Goal: Task Accomplishment & Management: Manage account settings

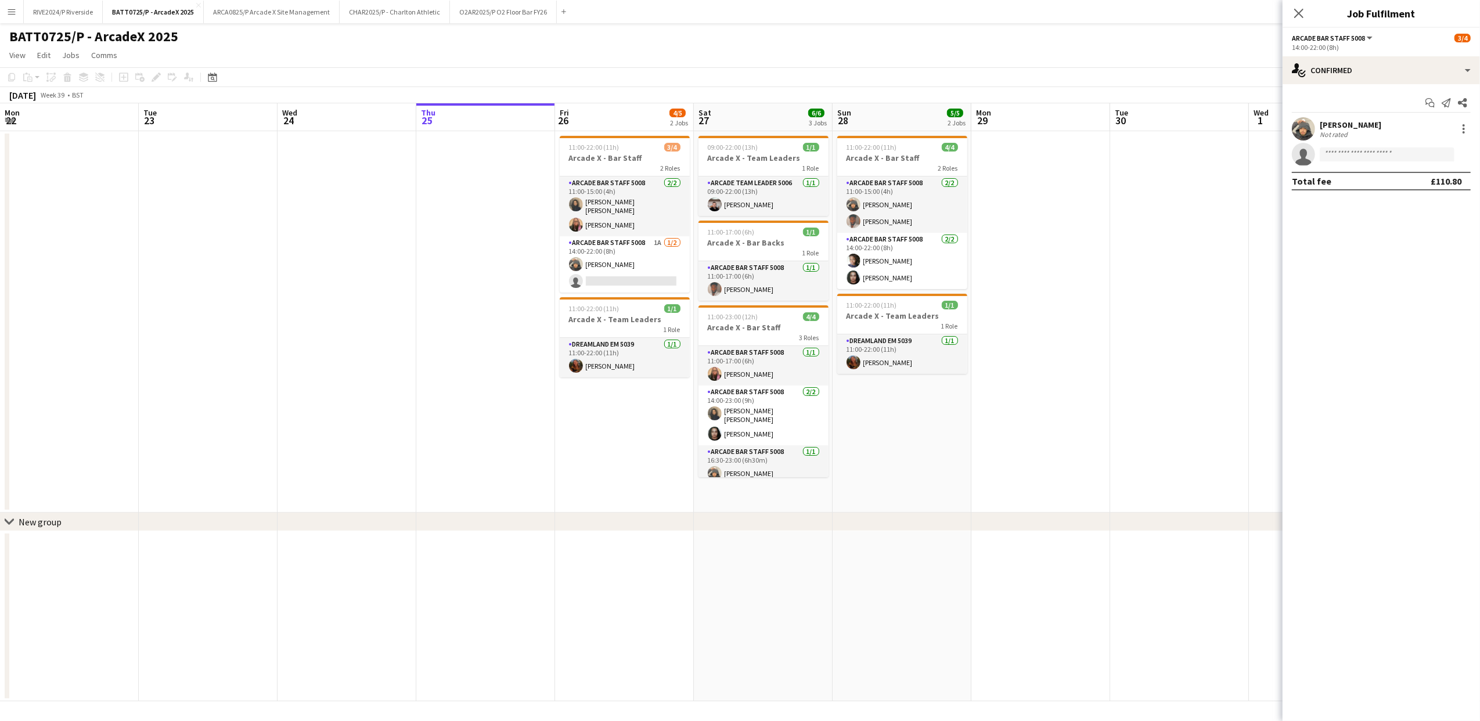
scroll to position [0, 382]
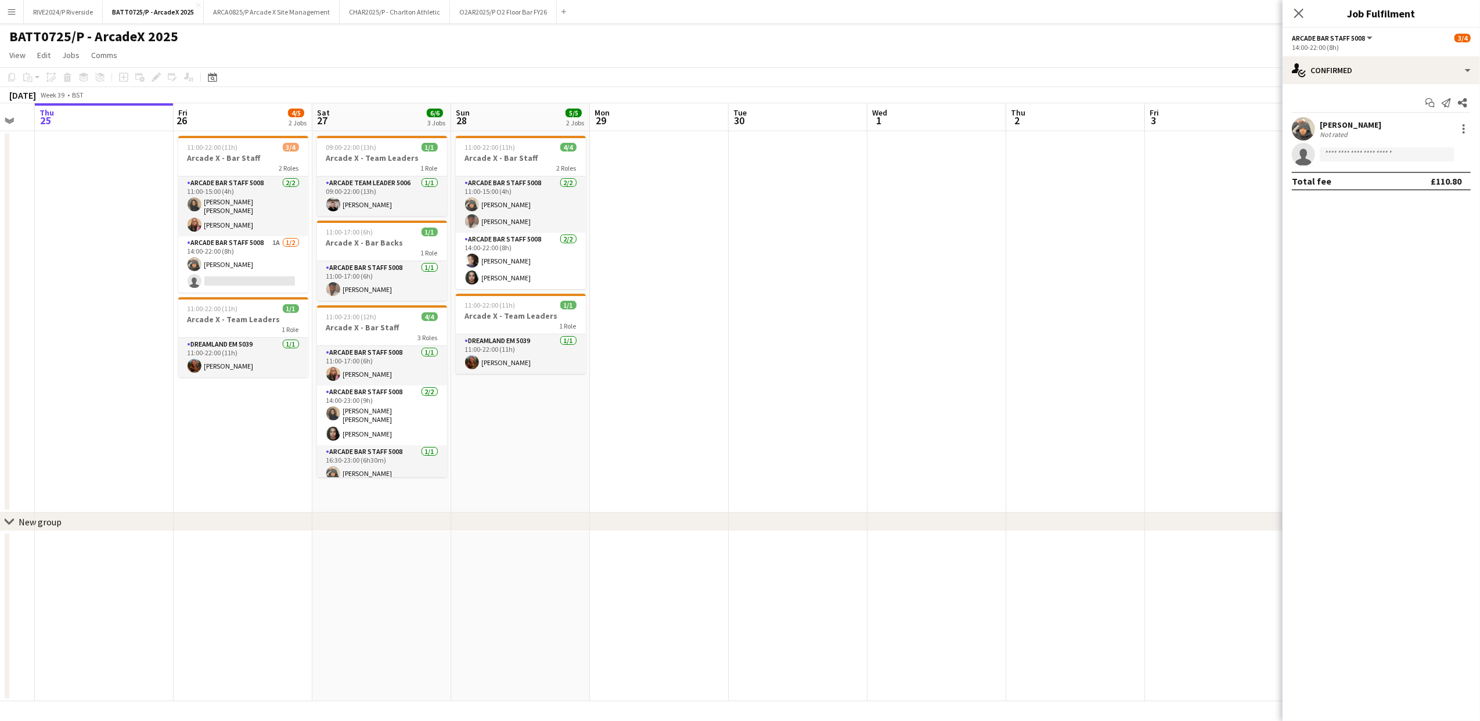
click at [1306, 8] on div "Close pop-in" at bounding box center [1299, 13] width 33 height 27
click at [1303, 19] on icon at bounding box center [1298, 13] width 11 height 11
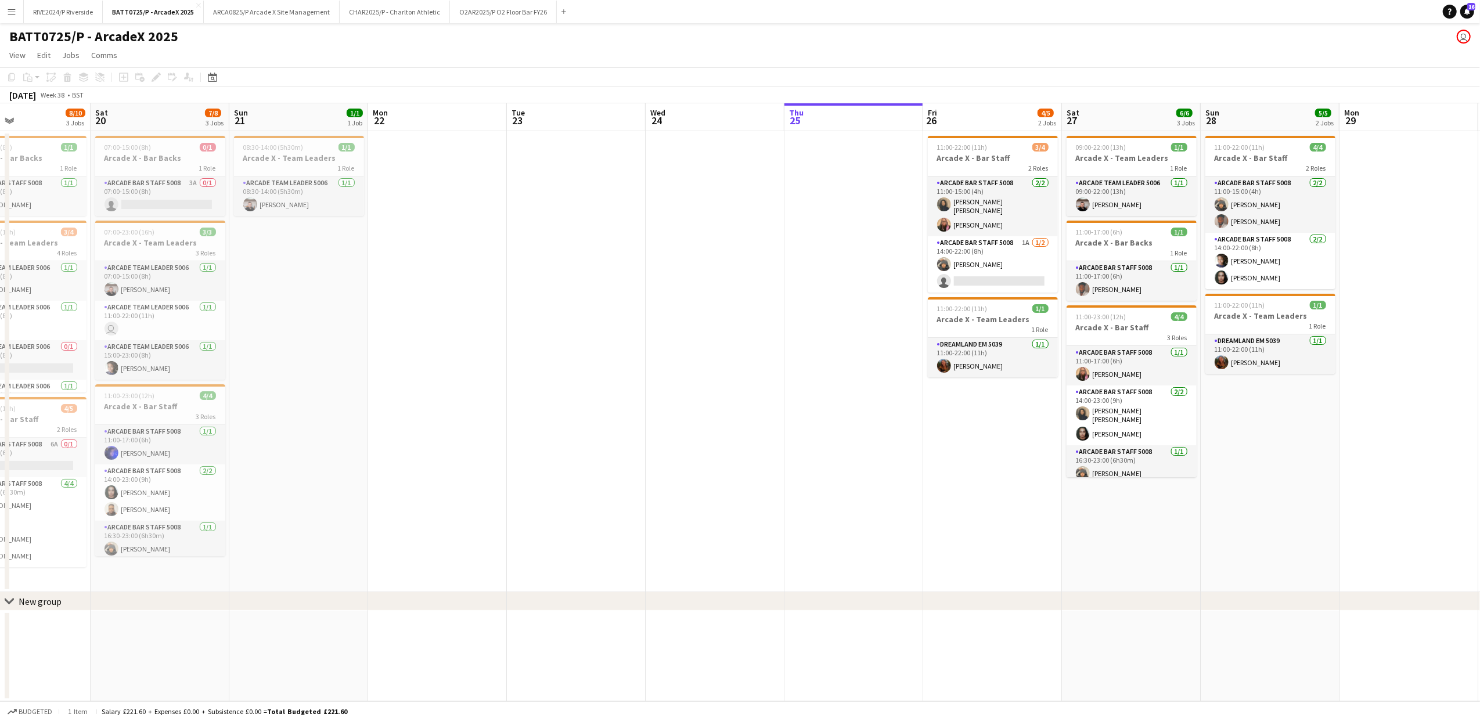
drag, startPoint x: 72, startPoint y: 235, endPoint x: 948, endPoint y: 279, distance: 877.5
click at [930, 275] on app-calendar-viewport "Wed 17 Thu 18 Fri 19 8/10 3 Jobs Sat 20 7/8 3 Jobs Sun 21 1/1 1 Job Mon 22 Tue …" at bounding box center [740, 402] width 1480 height 598
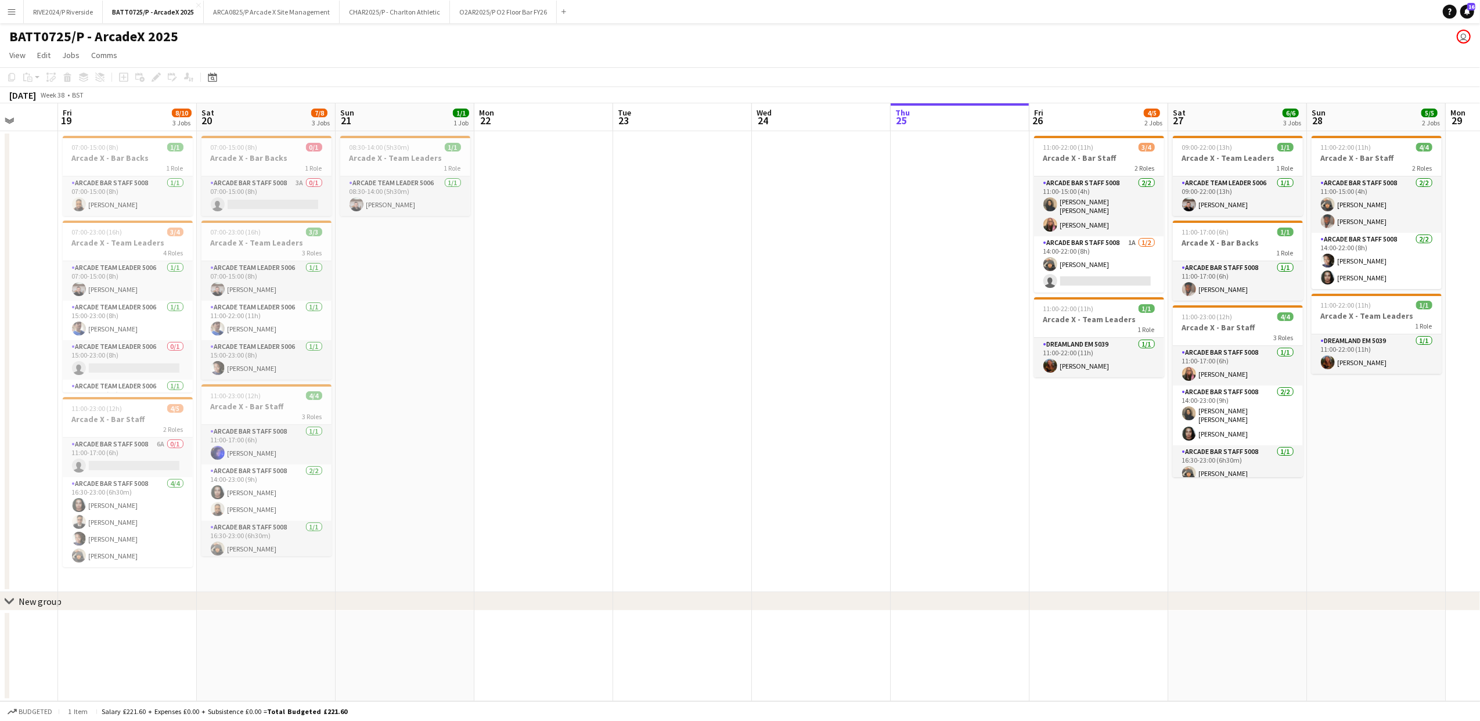
drag, startPoint x: 1060, startPoint y: 289, endPoint x: 1098, endPoint y: 290, distance: 37.8
click at [1098, 290] on app-calendar-viewport "Tue 16 Wed 17 Thu 18 Fri 19 8/10 3 Jobs Sat 20 7/8 3 Jobs Sun 21 1/1 1 Job Mon …" at bounding box center [740, 402] width 1480 height 598
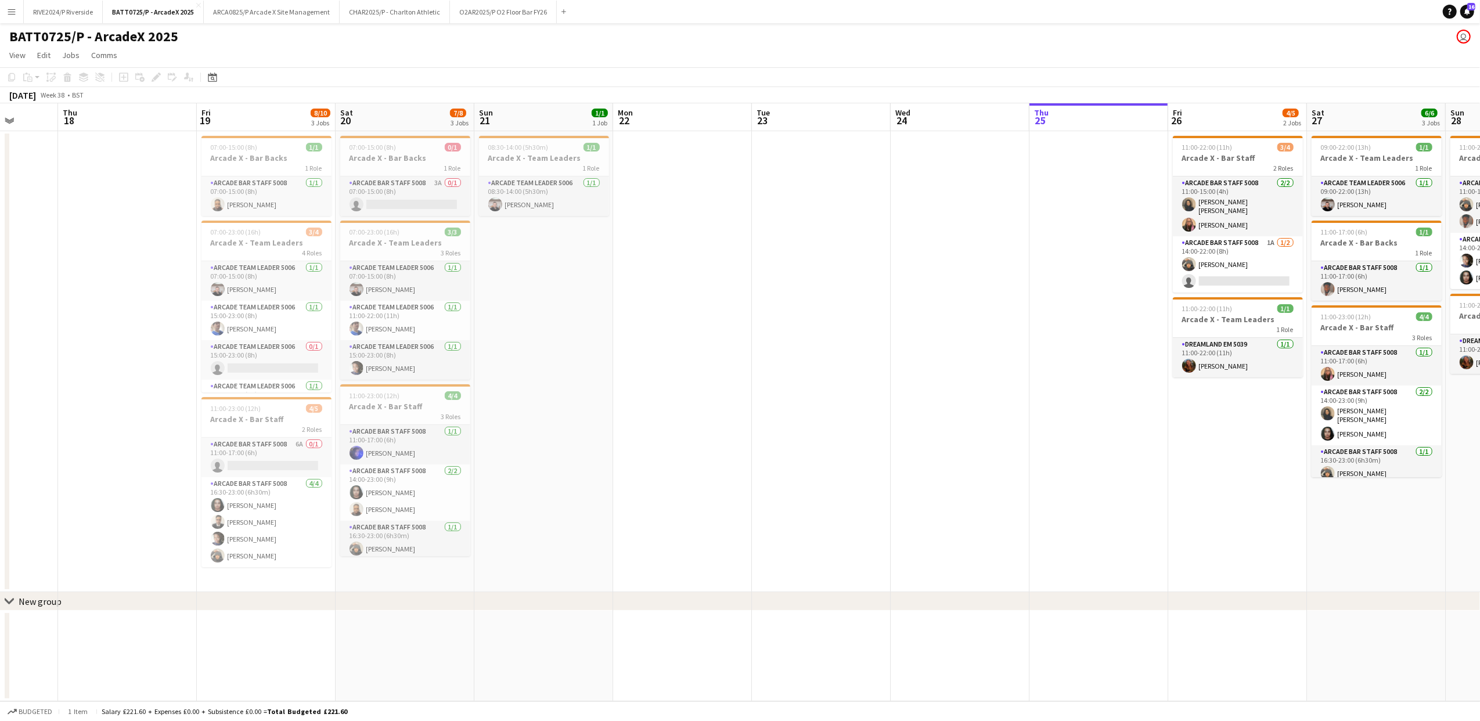
scroll to position [0, 347]
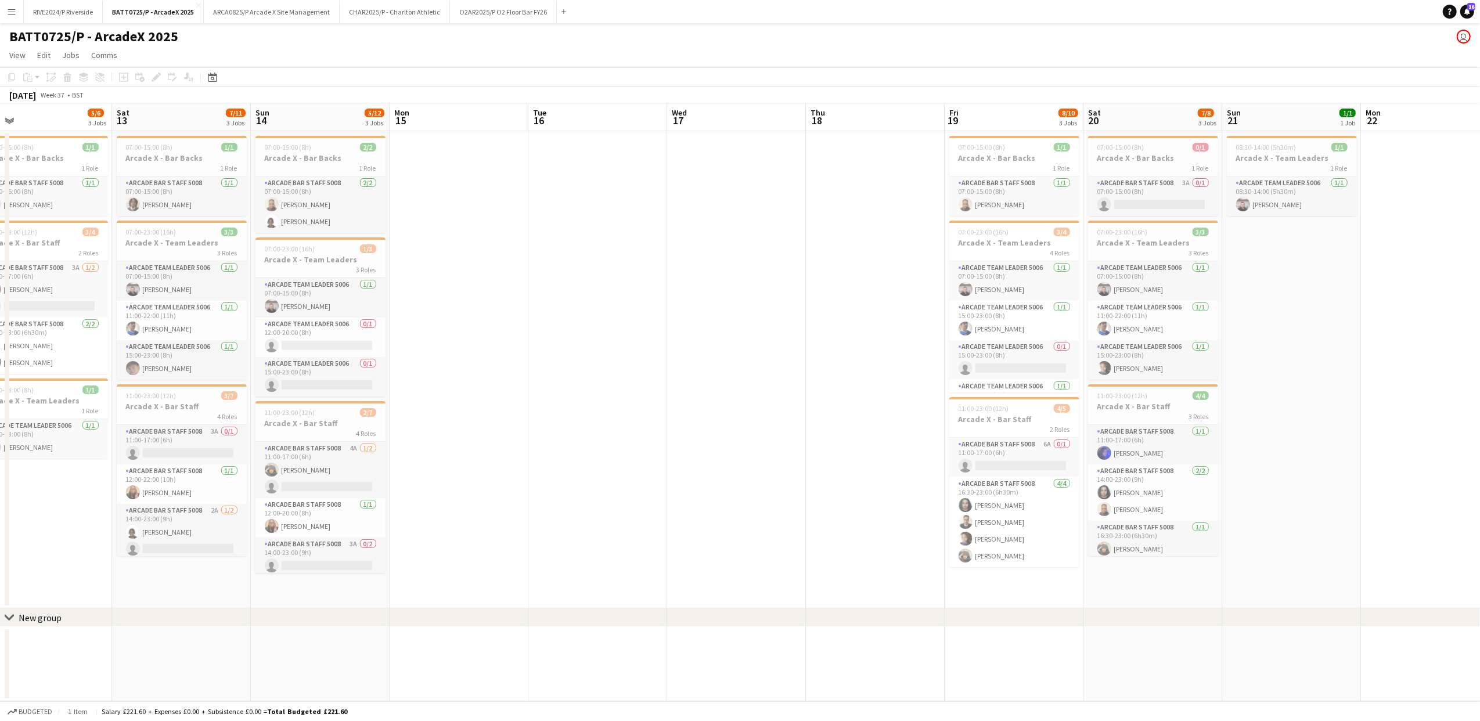
drag, startPoint x: 161, startPoint y: 488, endPoint x: 1078, endPoint y: 309, distance: 934.4
click at [1057, 312] on app-calendar-viewport "Wed 10 Thu 11 Fri 12 5/6 3 Jobs Sat 13 7/11 3 Jobs Sun 14 5/12 3 Jobs Mon 15 Tu…" at bounding box center [740, 402] width 1480 height 598
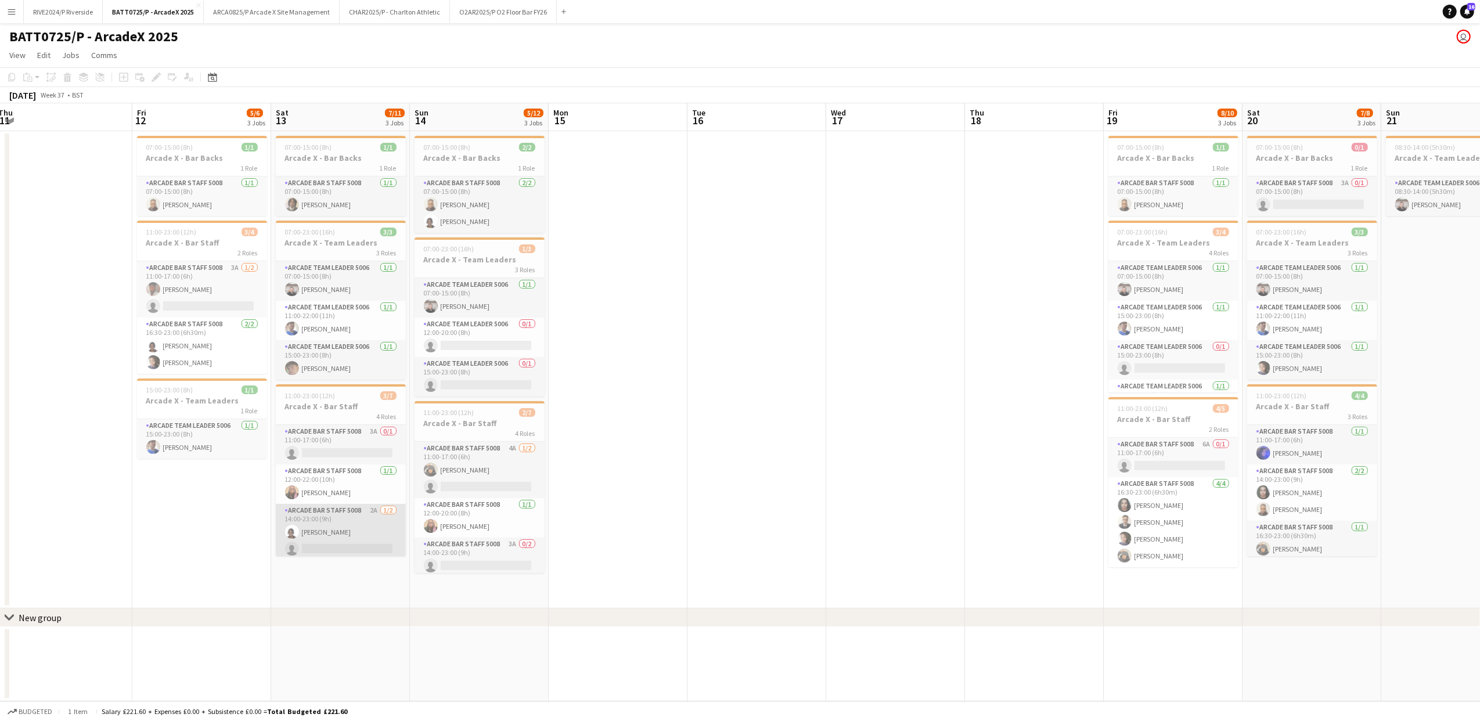
click at [286, 537] on app-user-avatar at bounding box center [292, 532] width 14 height 14
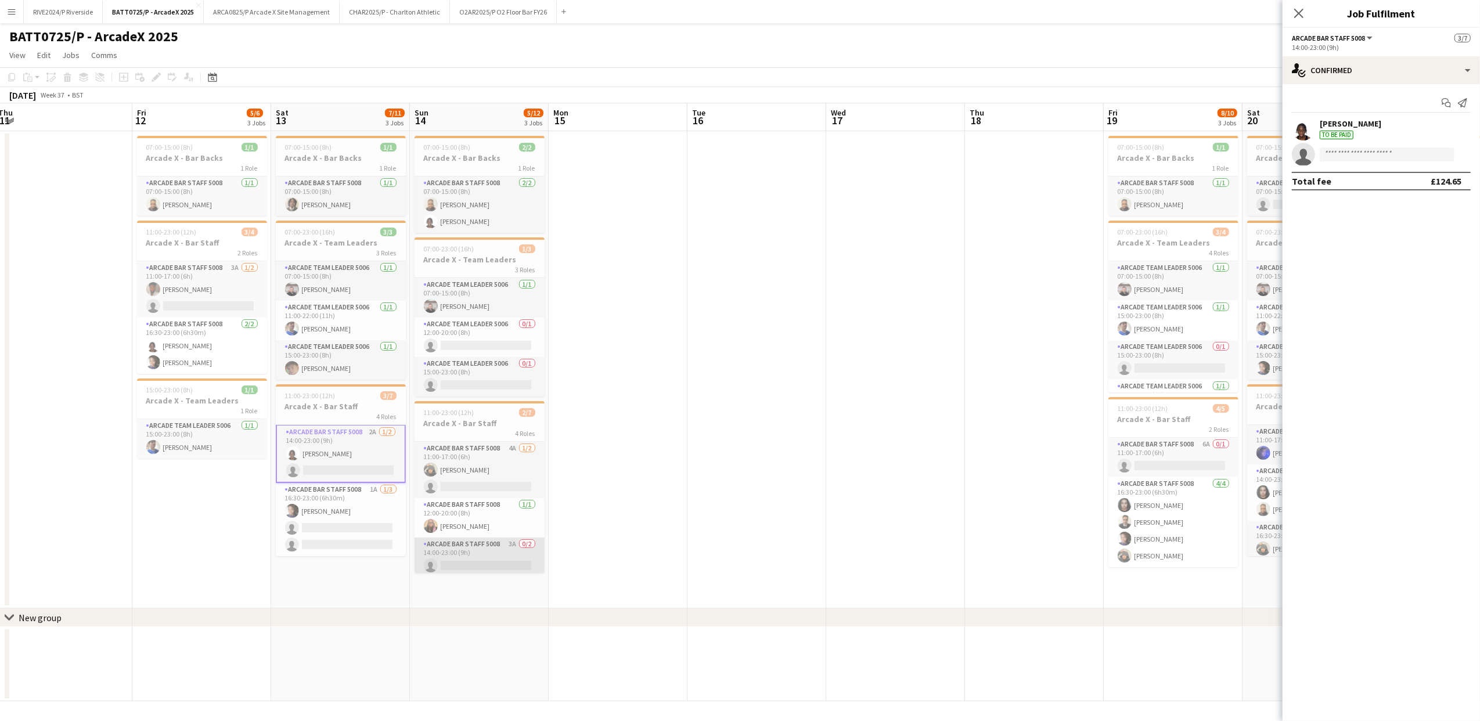
scroll to position [79, 0]
click at [750, 405] on app-date-cell at bounding box center [757, 369] width 139 height 477
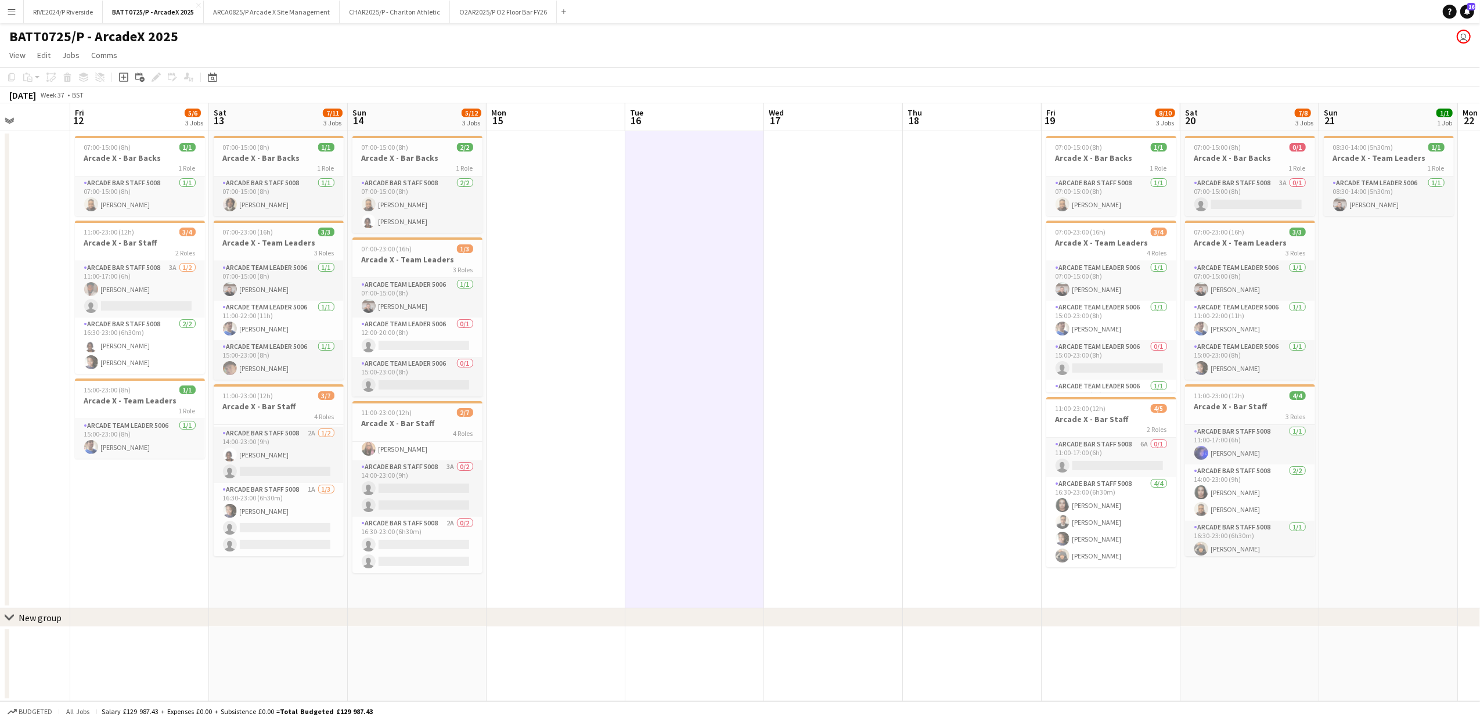
drag, startPoint x: 895, startPoint y: 430, endPoint x: 532, endPoint y: 424, distance: 363.0
click at [534, 425] on app-calendar-viewport "Tue 9 0/1 1 Job Wed 10 Thu 11 Fri 12 5/6 3 Jobs Sat 13 7/11 3 Jobs Sun 14 5/12 …" at bounding box center [740, 402] width 1480 height 598
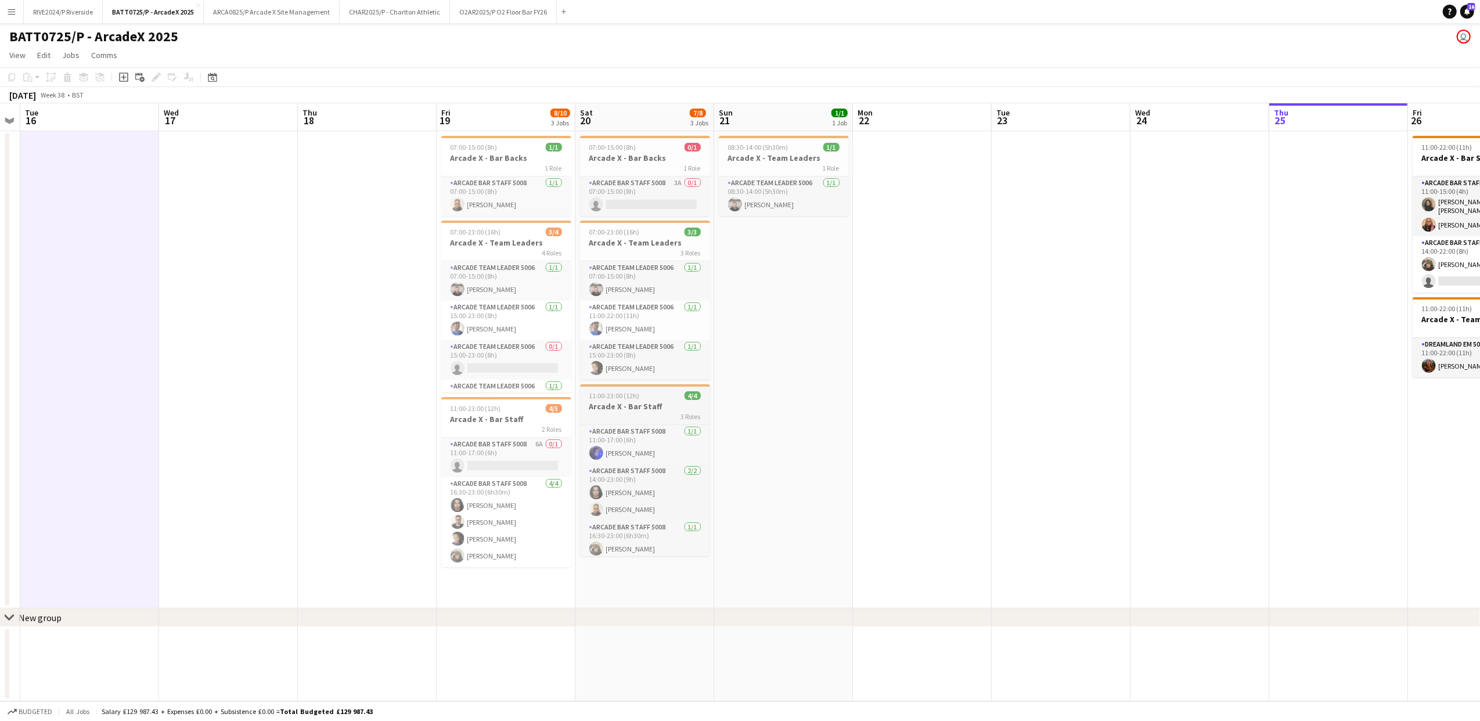
scroll to position [0, 429]
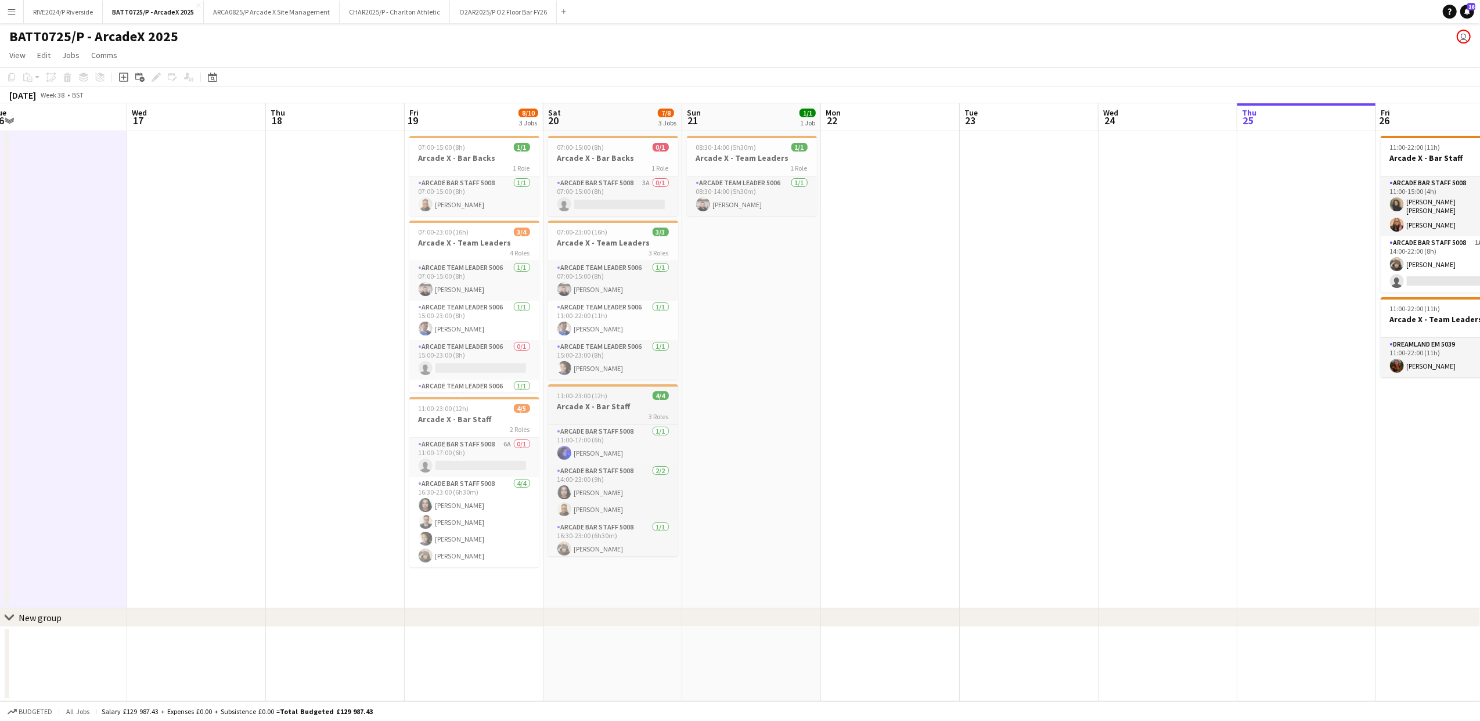
drag, startPoint x: 706, startPoint y: 437, endPoint x: 561, endPoint y: 423, distance: 145.9
click at [561, 429] on app-calendar-viewport "Sat 13 7/11 3 Jobs Sun 14 5/12 3 Jobs Mon 15 Tue 16 Wed 17 Thu 18 Fri 19 8/10 3…" at bounding box center [740, 402] width 1480 height 598
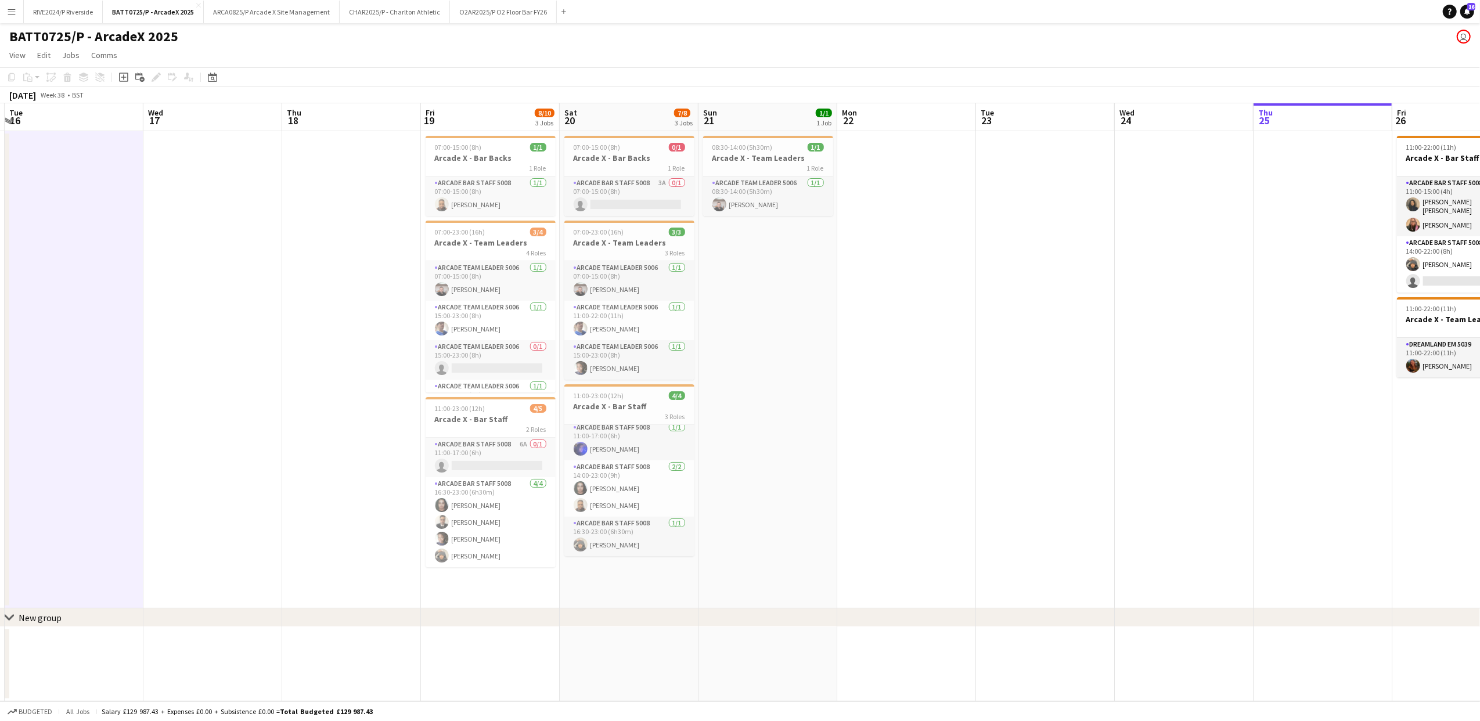
drag, startPoint x: 871, startPoint y: 391, endPoint x: 591, endPoint y: 410, distance: 281.2
click at [591, 410] on app-calendar-viewport "Sat 13 7/11 3 Jobs Sun 14 5/12 3 Jobs Mon 15 Tue 16 Wed 17 Thu 18 Fri 19 8/10 3…" at bounding box center [740, 402] width 1480 height 598
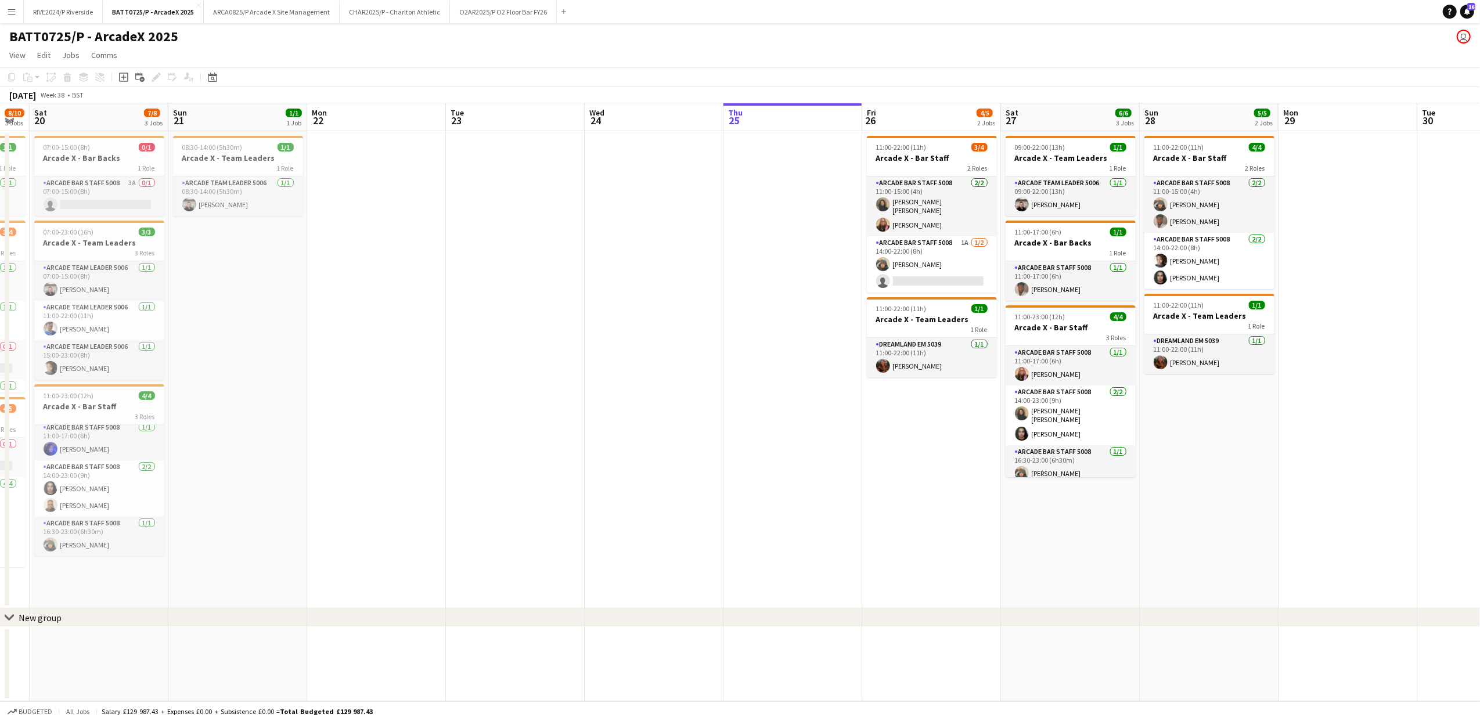
drag, startPoint x: 618, startPoint y: 449, endPoint x: 423, endPoint y: 405, distance: 199.9
click at [423, 407] on app-calendar-viewport "Tue 16 Wed 17 Thu 18 Fri 19 8/10 3 Jobs Sat 20 7/8 3 Jobs Sun 21 1/1 1 Job Mon …" at bounding box center [740, 402] width 1480 height 598
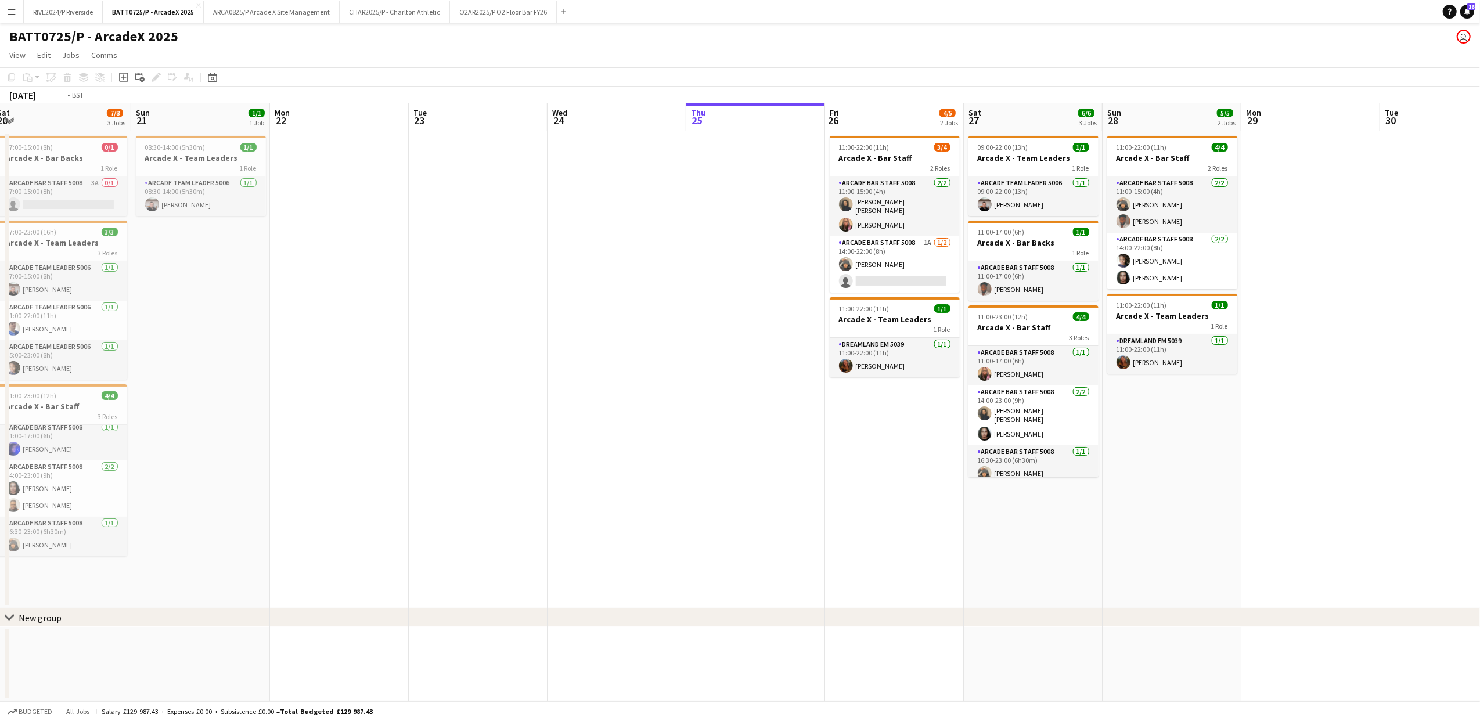
drag, startPoint x: 697, startPoint y: 433, endPoint x: 356, endPoint y: 439, distance: 341.5
click at [356, 439] on app-calendar-viewport "Wed 17 Thu 18 Fri 19 8/10 3 Jobs Sat 20 7/8 3 Jobs Sun 21 1/1 1 Job Mon 22 Tue …" at bounding box center [740, 402] width 1480 height 598
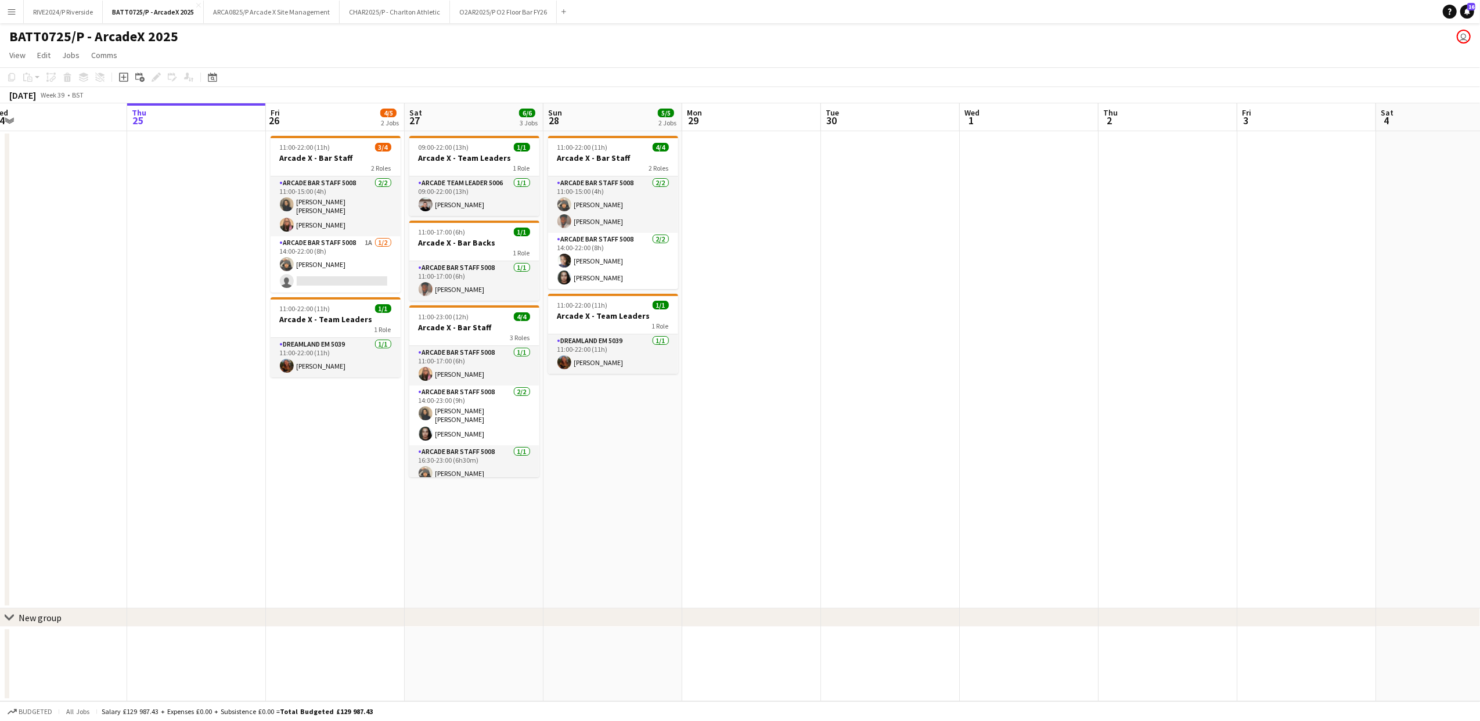
drag, startPoint x: 349, startPoint y: 434, endPoint x: 100, endPoint y: 480, distance: 252.7
click at [106, 486] on app-calendar-viewport "Sun 21 1/1 1 Job Mon 22 Tue 23 Wed 24 Thu 25 Fri 26 4/5 2 Jobs Sat 27 6/6 3 Job…" at bounding box center [740, 402] width 1480 height 598
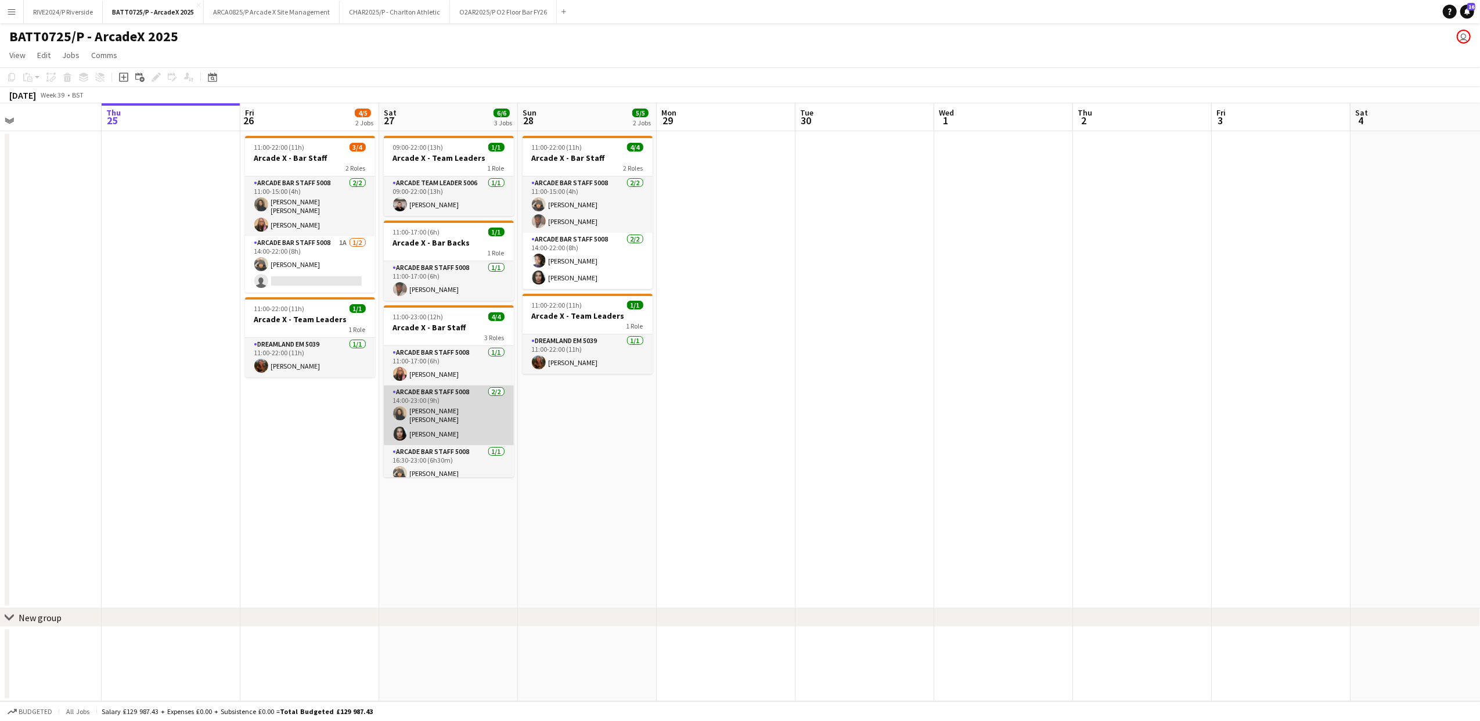
scroll to position [5, 0]
click at [446, 202] on app-card-role "Arcade Team Leader 5006 [DATE] 09:00-22:00 (13h) [PERSON_NAME]" at bounding box center [449, 196] width 130 height 39
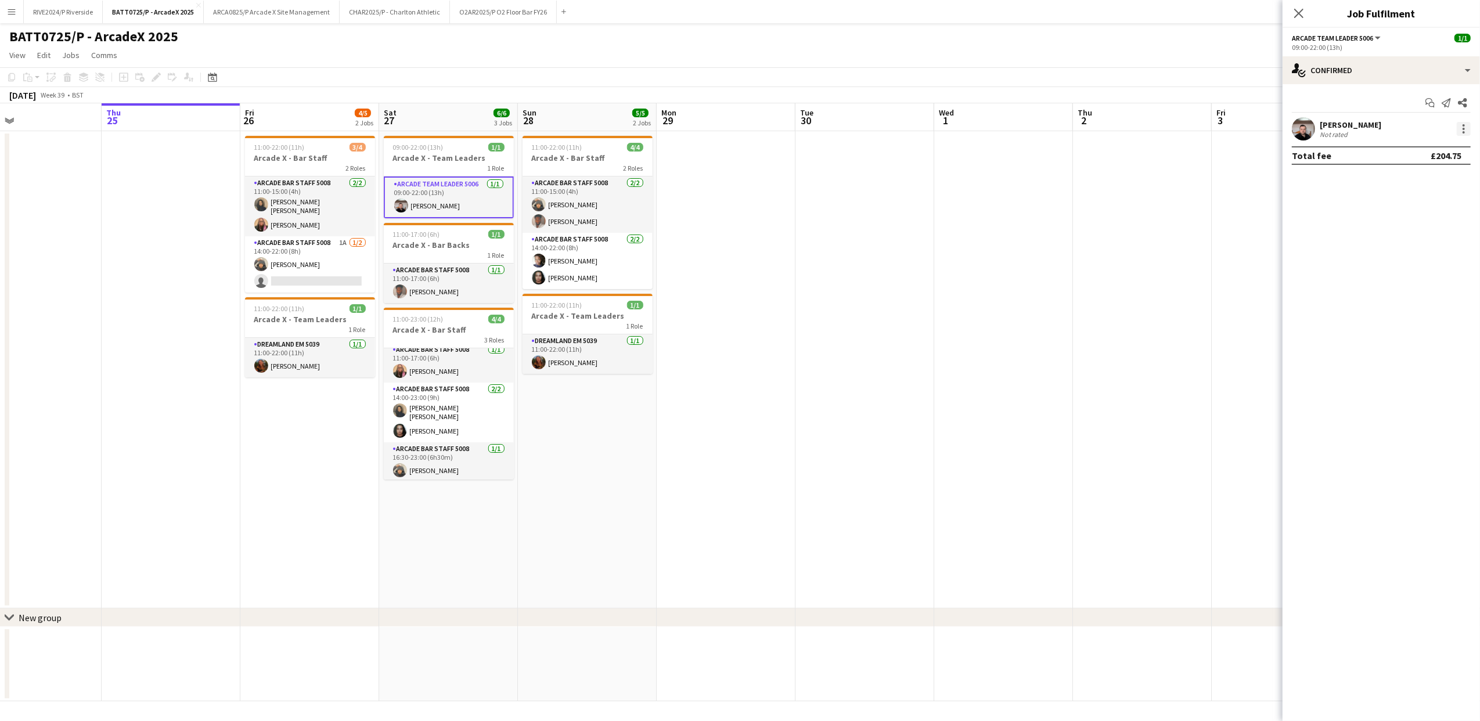
click at [1466, 128] on div at bounding box center [1464, 129] width 14 height 14
click at [1415, 152] on span "Edit fee" at bounding box center [1405, 150] width 31 height 10
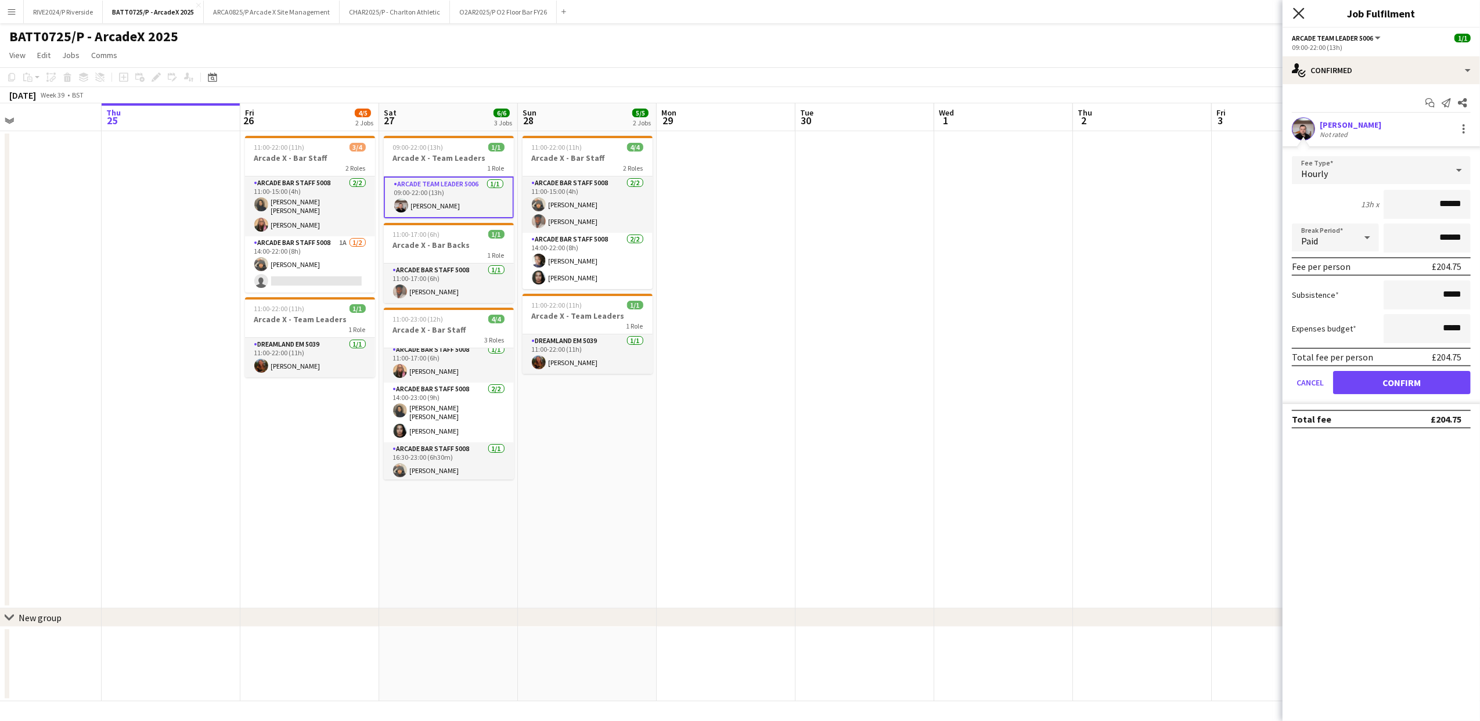
click at [1301, 13] on icon at bounding box center [1298, 13] width 11 height 11
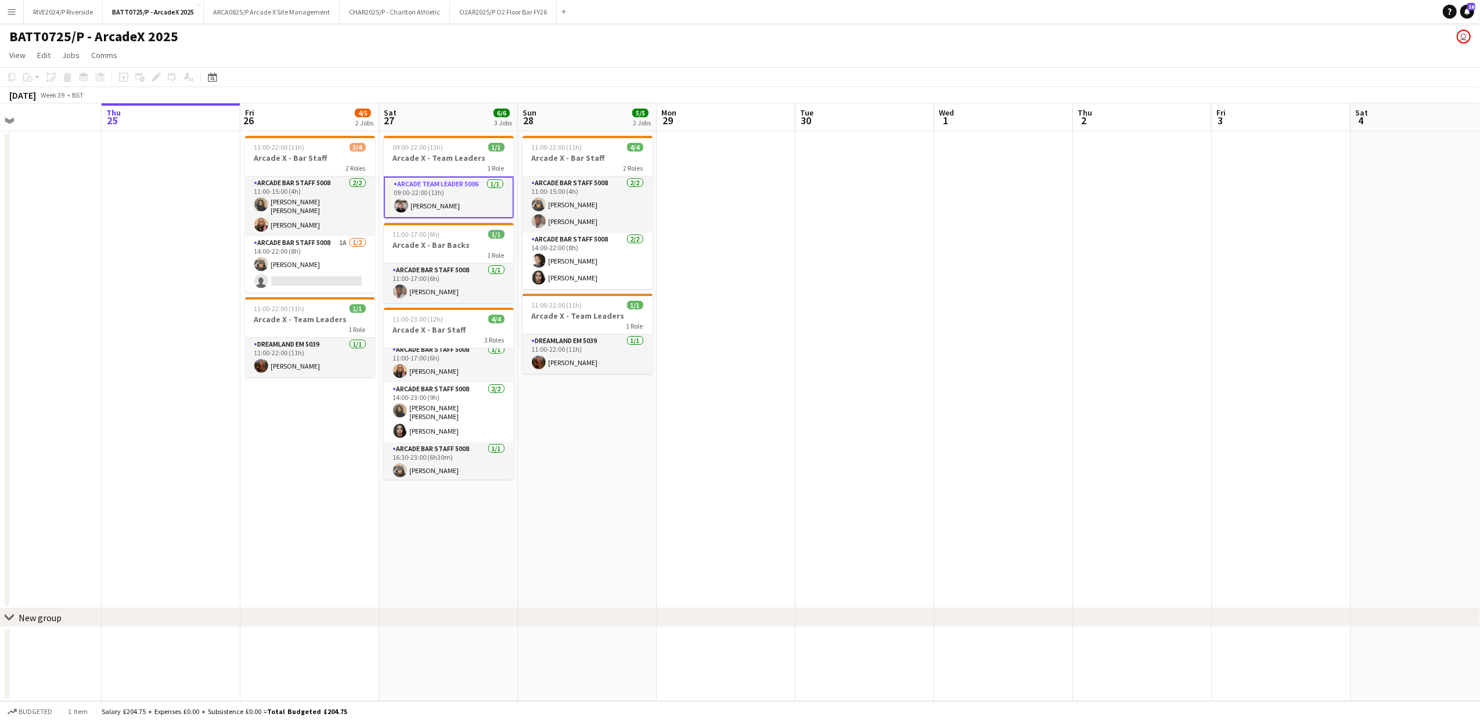
click at [842, 337] on app-date-cell at bounding box center [865, 369] width 139 height 477
